Goal: Task Accomplishment & Management: Use online tool/utility

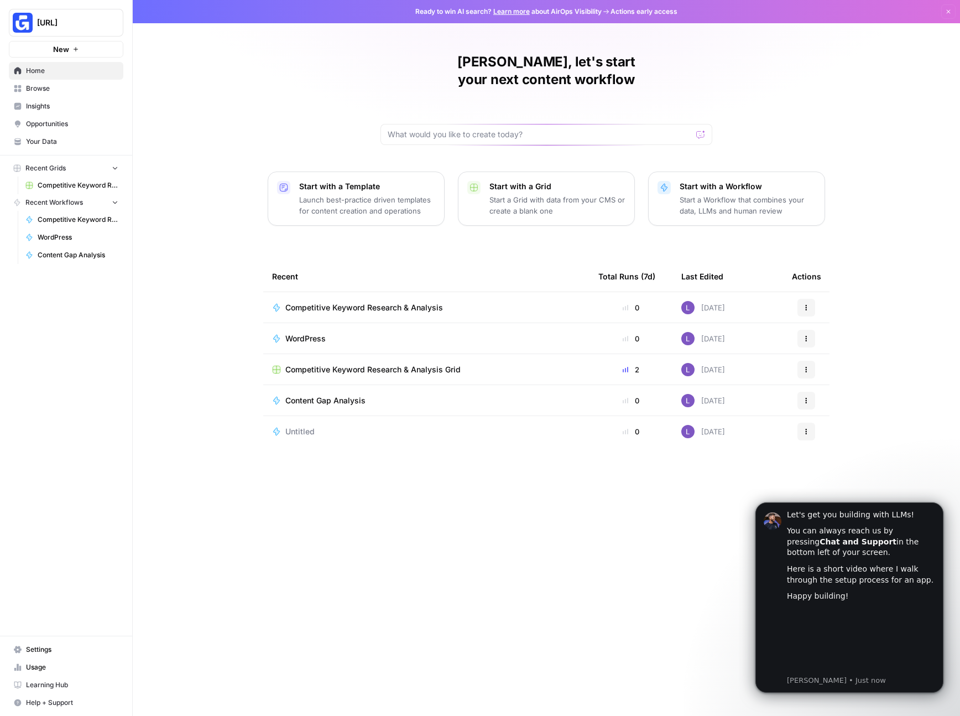
click at [365, 302] on span "Competitive Keyword Research & Analysis" at bounding box center [364, 307] width 158 height 11
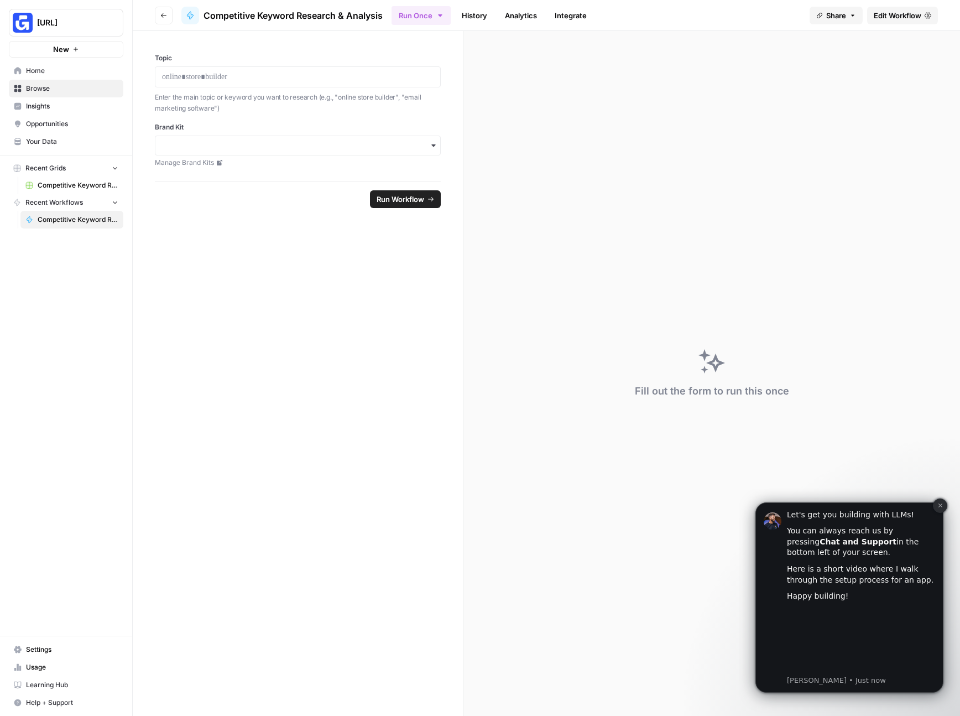
click at [944, 501] on button "Dismiss notification" at bounding box center [940, 505] width 14 height 14
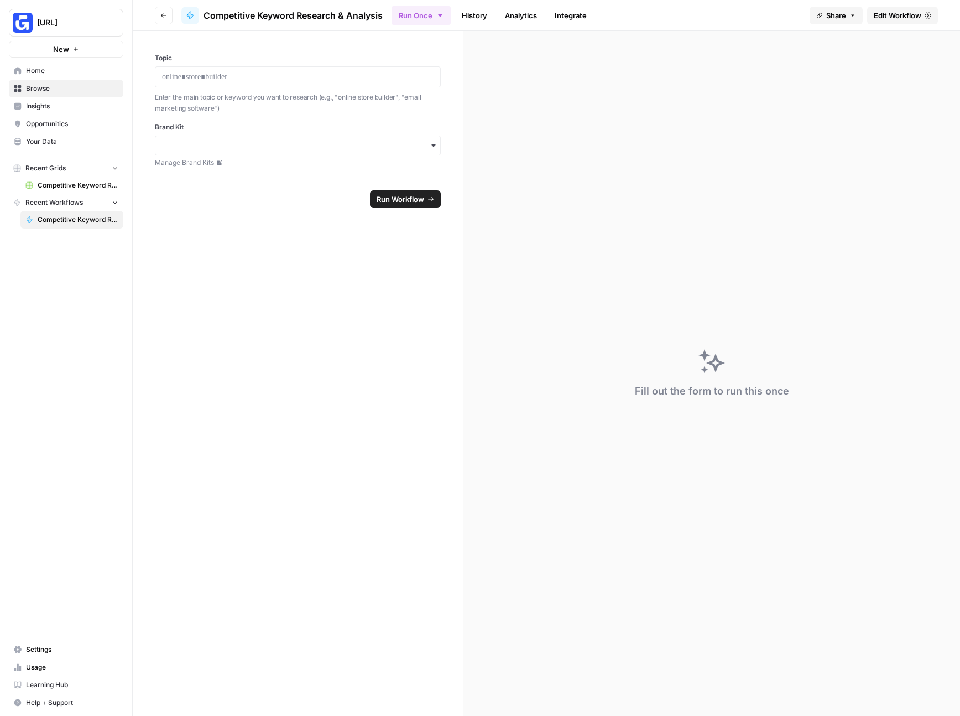
click at [272, 19] on span "Competitive Keyword Research & Analysis" at bounding box center [293, 15] width 179 height 13
click at [386, 199] on span "Run Workflow" at bounding box center [401, 199] width 48 height 11
click at [279, 9] on span "Competitive Keyword Research & Analysis" at bounding box center [293, 15] width 179 height 13
click at [160, 13] on icon "button" at bounding box center [163, 15] width 7 height 7
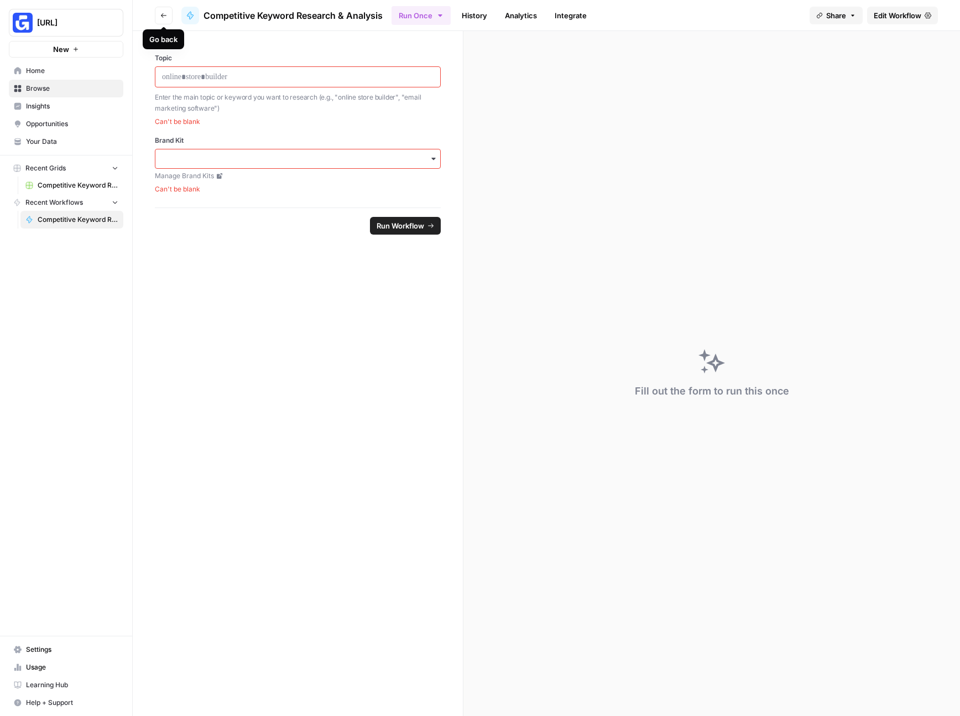
click at [168, 16] on button "Go back" at bounding box center [164, 16] width 18 height 18
click at [167, 15] on icon "button" at bounding box center [163, 15] width 7 height 7
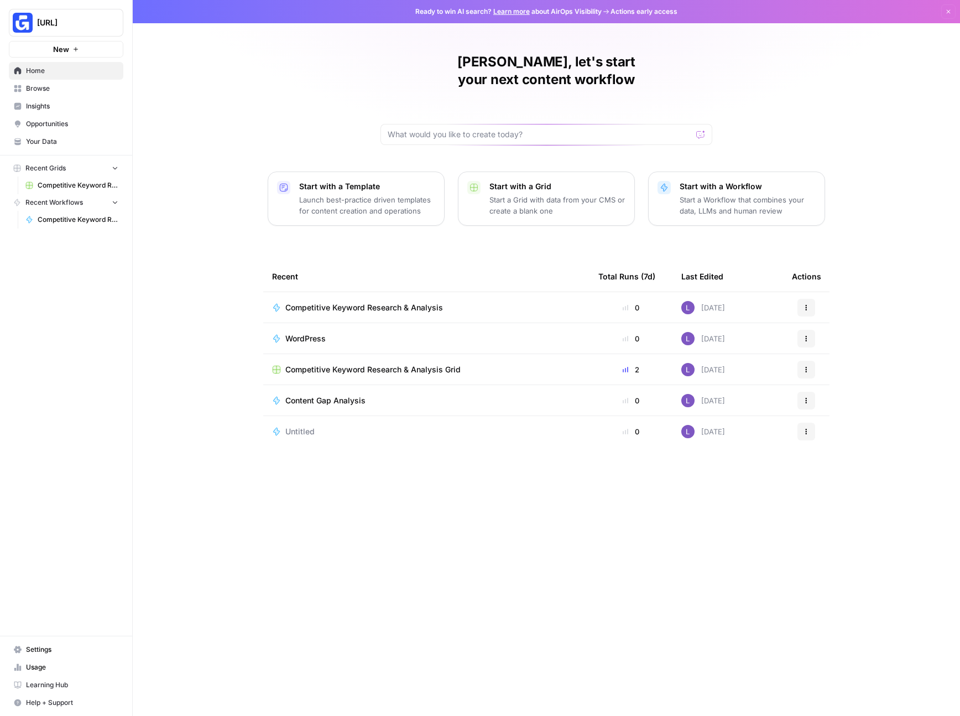
click at [307, 357] on td "Competitive Keyword Research & Analysis Grid" at bounding box center [426, 369] width 326 height 30
click at [296, 364] on span "Competitive Keyword Research & Analysis Grid" at bounding box center [372, 369] width 175 height 11
